Goal: Find specific page/section: Find specific page/section

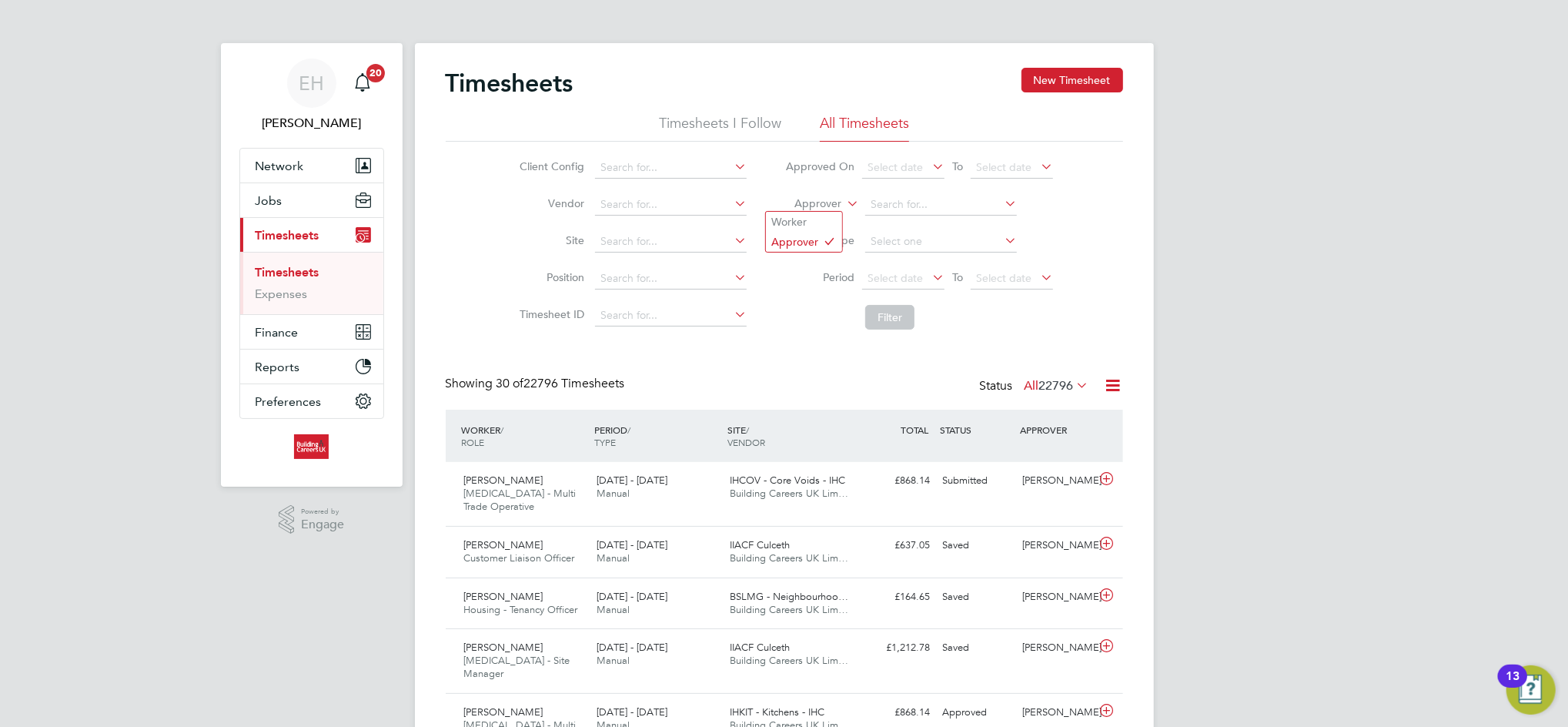
click at [820, 198] on label "Approver" at bounding box center [807, 204] width 70 height 15
click at [813, 218] on li "Worker" at bounding box center [804, 221] width 76 height 20
click at [919, 194] on input at bounding box center [940, 204] width 151 height 22
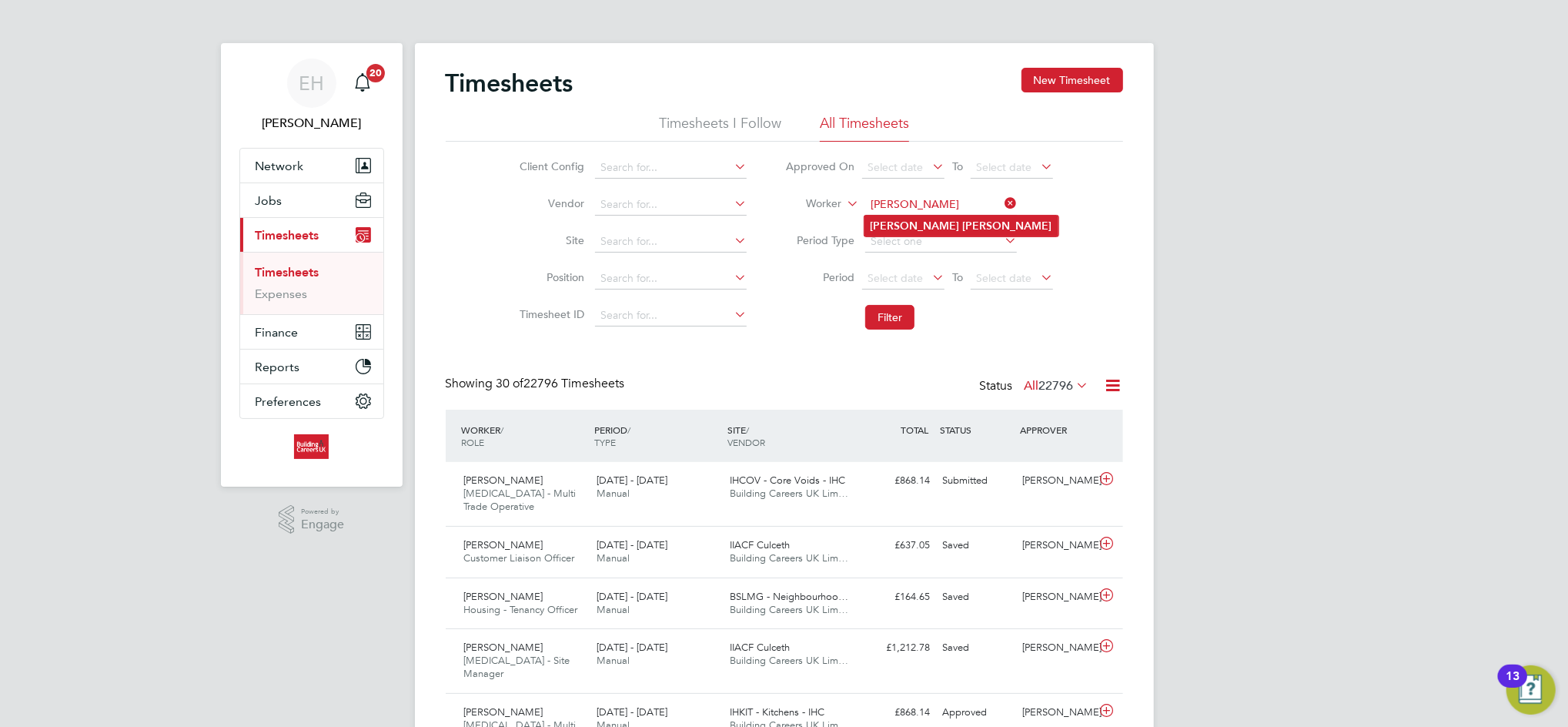
click at [963, 228] on b "[PERSON_NAME]" at bounding box center [1007, 226] width 89 height 13
type input "[PERSON_NAME]"
click at [883, 318] on button "Filter" at bounding box center [889, 317] width 49 height 24
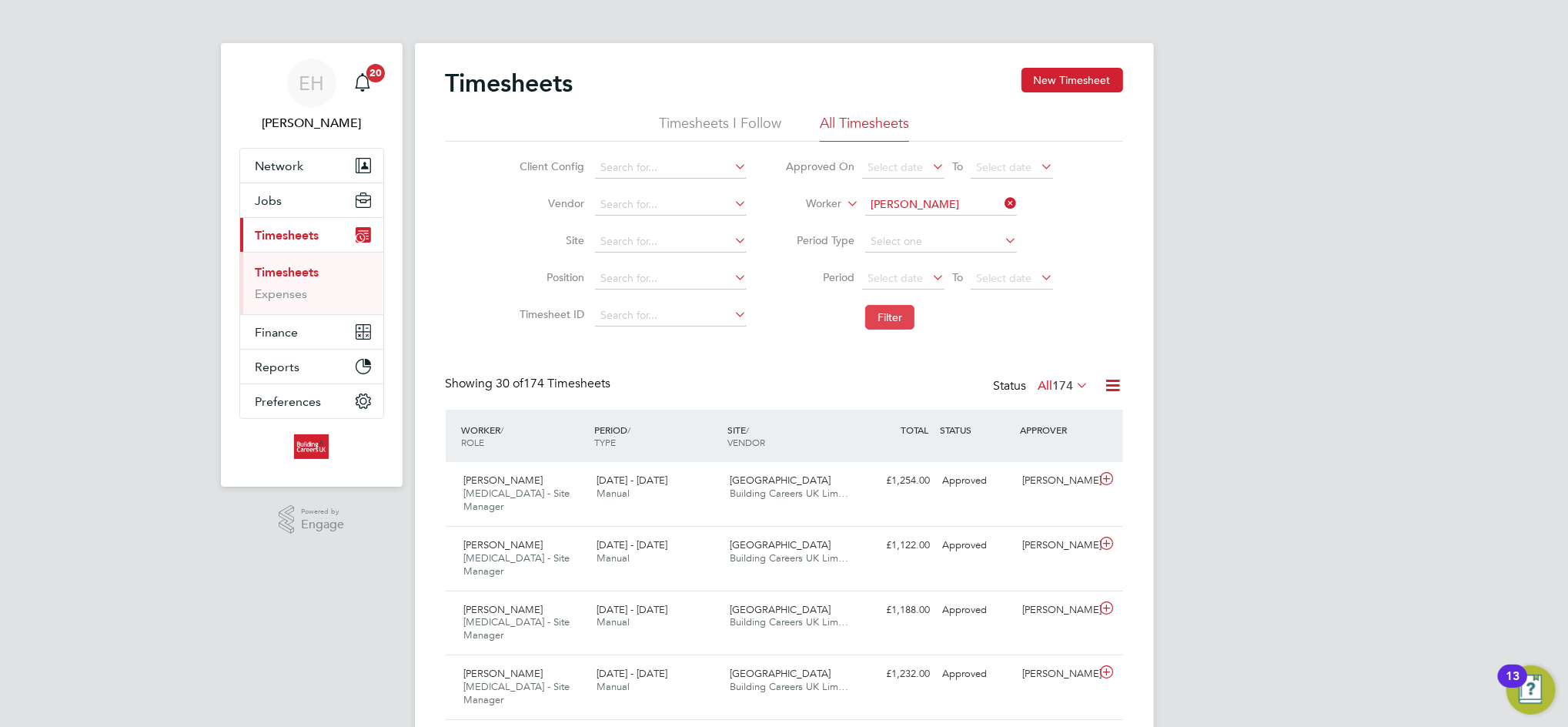
click at [888, 318] on button "Filter" at bounding box center [889, 317] width 49 height 24
click at [877, 308] on button "Filter" at bounding box center [889, 317] width 49 height 24
click at [940, 200] on input at bounding box center [940, 204] width 151 height 22
click at [905, 236] on li "[PERSON_NAME]" at bounding box center [941, 245] width 153 height 20
type input "[PERSON_NAME]"
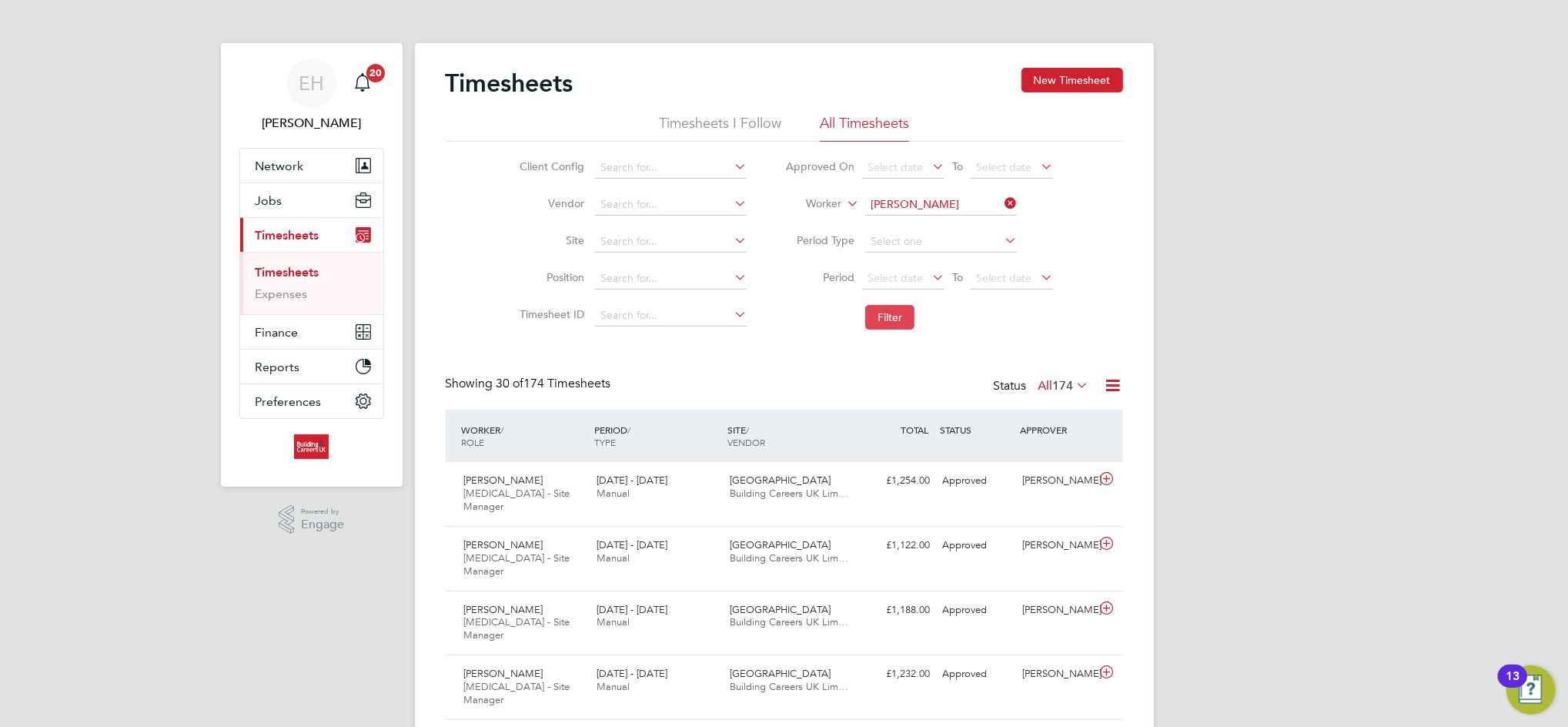
click at [889, 312] on button "Filter" at bounding box center [889, 317] width 49 height 24
click at [737, 474] on div "IIACE - Cathedral Walk Building Careers UK Lim…" at bounding box center [791, 487] width 133 height 39
